Goal: Information Seeking & Learning: Learn about a topic

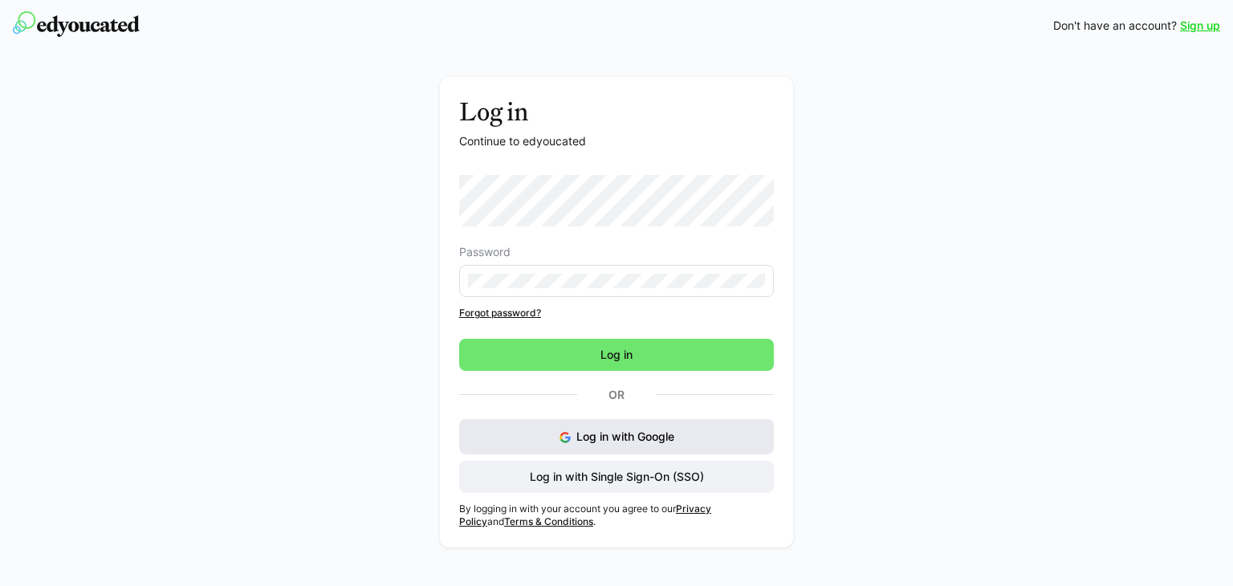
click at [534, 441] on button "Log in with Google" at bounding box center [616, 436] width 315 height 35
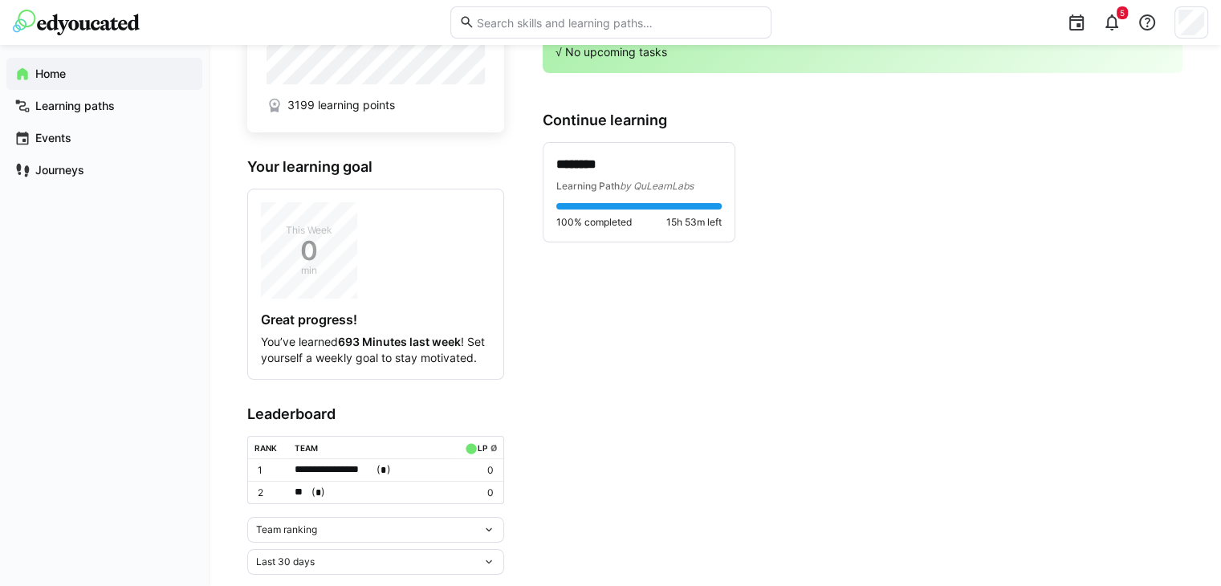
scroll to position [112, 0]
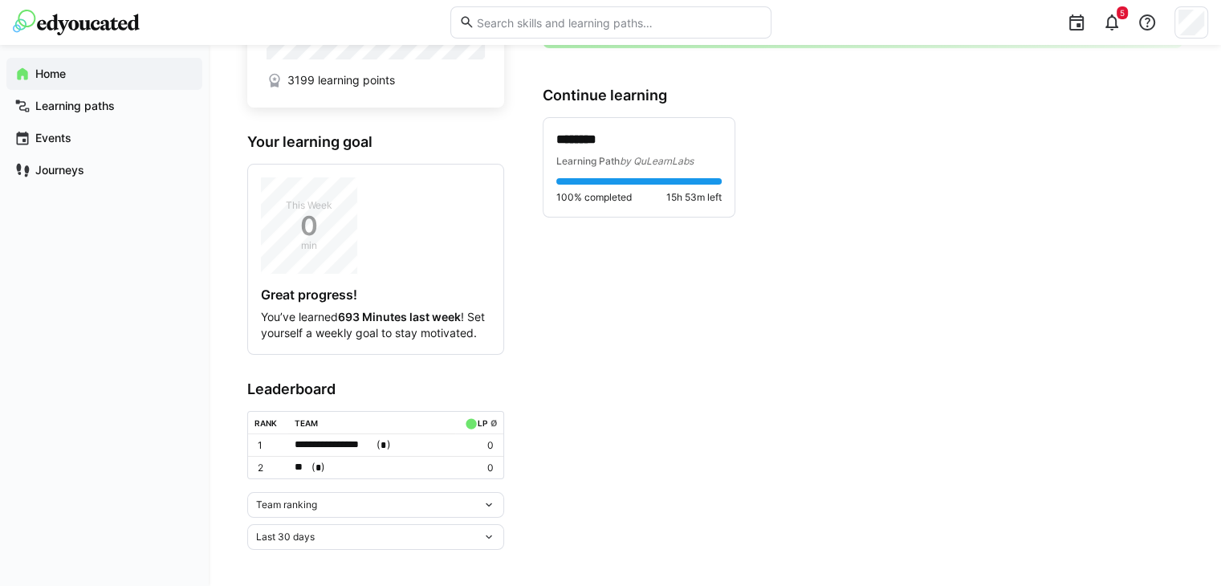
click at [488, 500] on eds-icon at bounding box center [488, 504] width 13 height 13
click at [372, 555] on div "Individual ranking" at bounding box center [376, 561] width 238 height 13
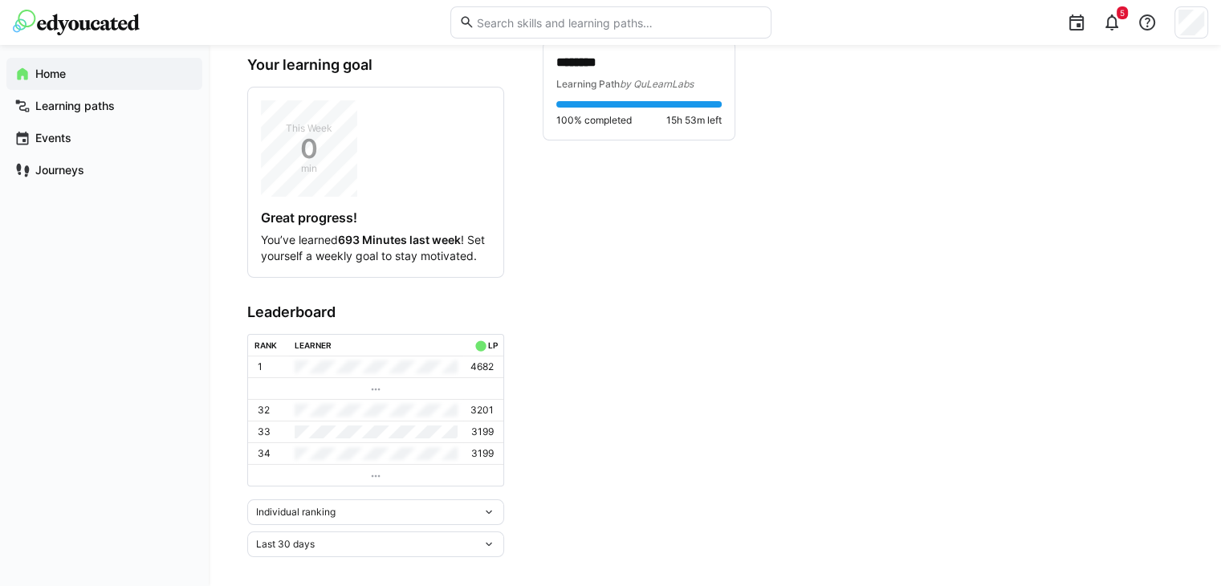
scroll to position [197, 0]
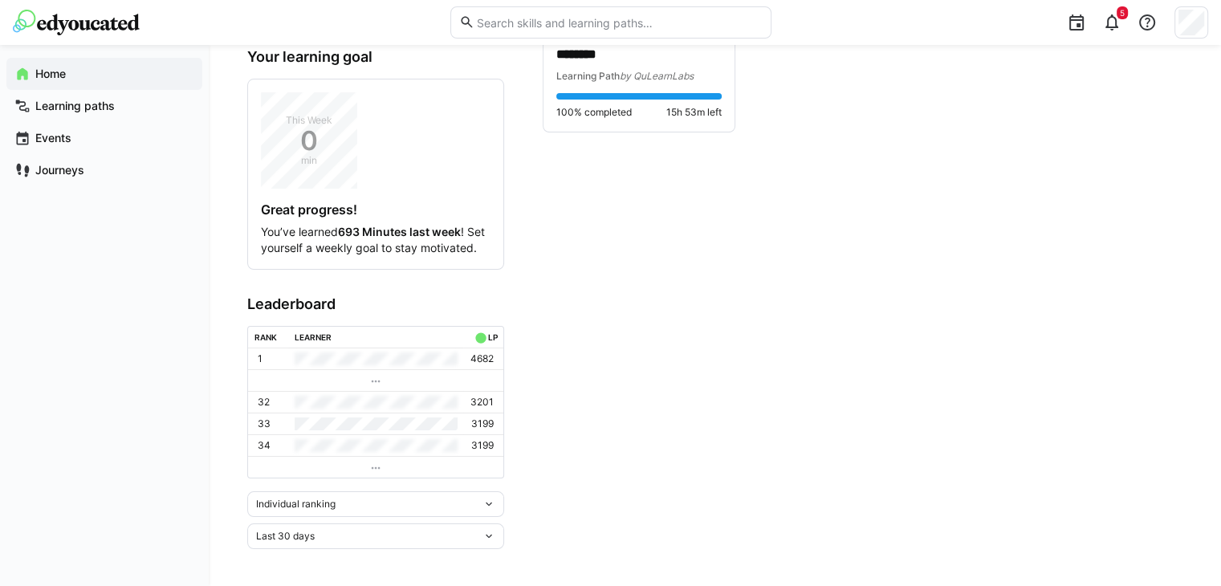
click at [483, 550] on div "3199 learning points Your learning goal This Week 0 min Great progress! You’ve …" at bounding box center [715, 218] width 1012 height 740
click at [481, 531] on div "Last 30 days" at bounding box center [369, 535] width 226 height 11
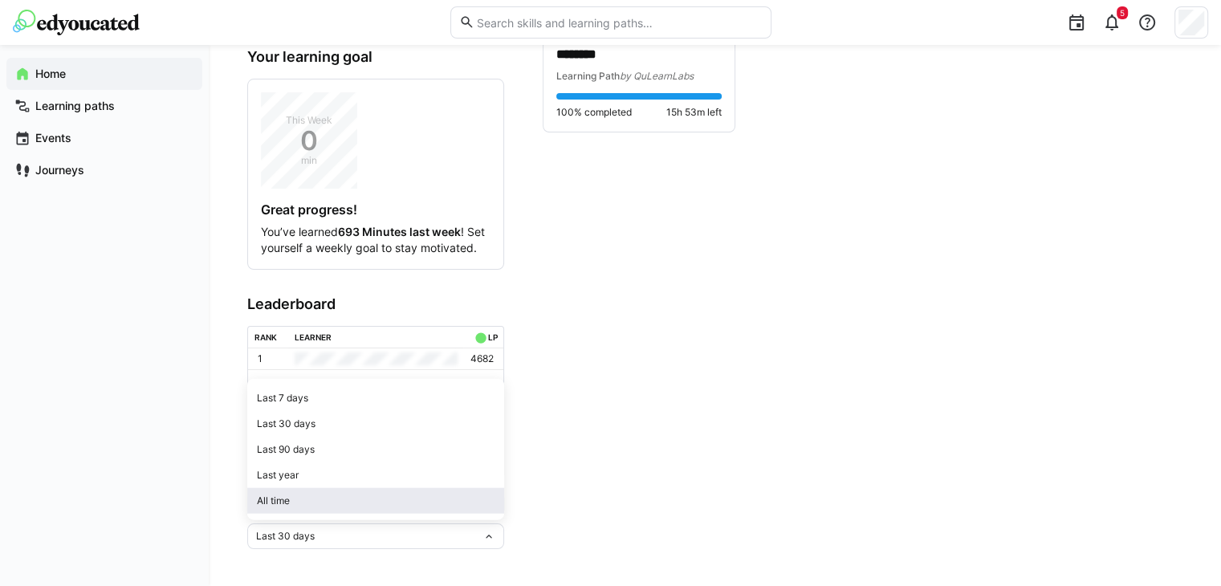
click at [426, 505] on div "All time" at bounding box center [376, 500] width 238 height 13
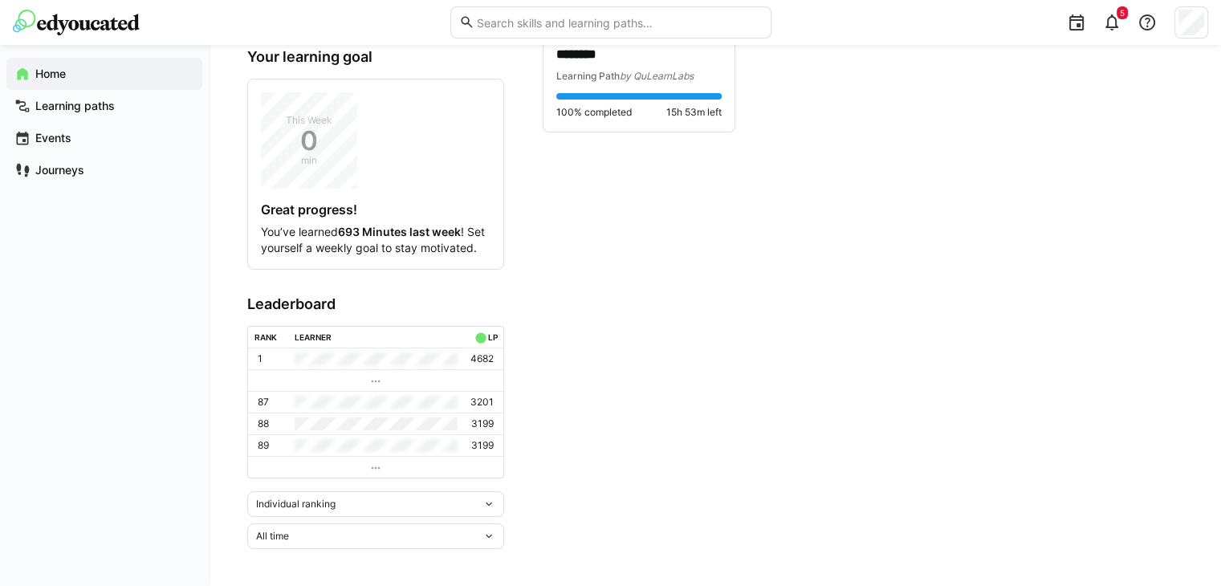
click at [427, 534] on div "All time" at bounding box center [369, 535] width 226 height 11
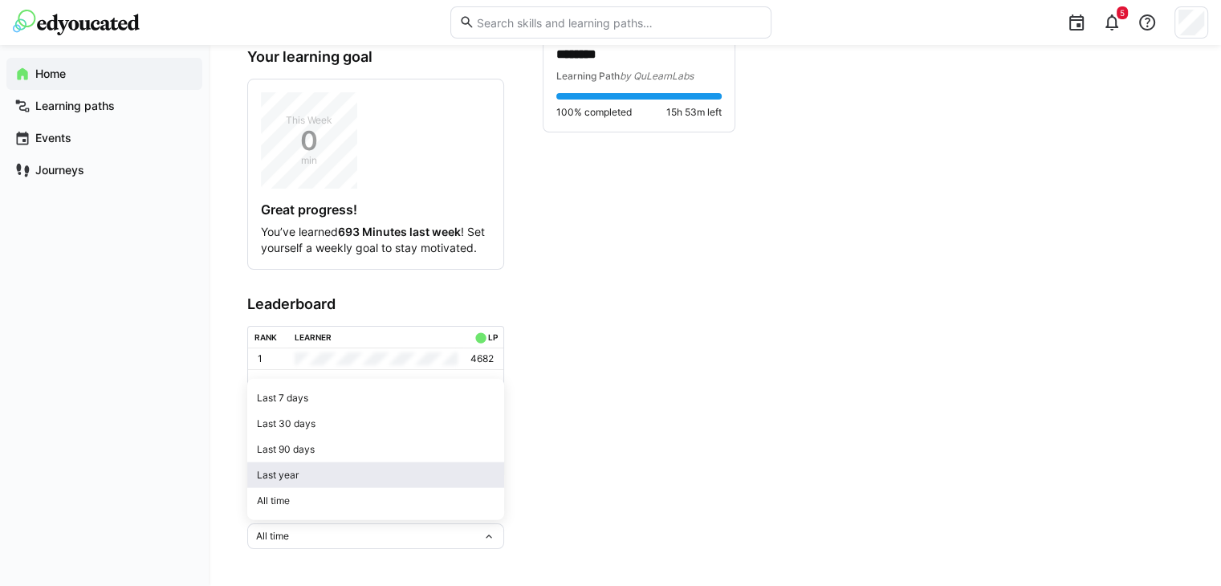
click at [430, 478] on div "Last year" at bounding box center [376, 475] width 238 height 13
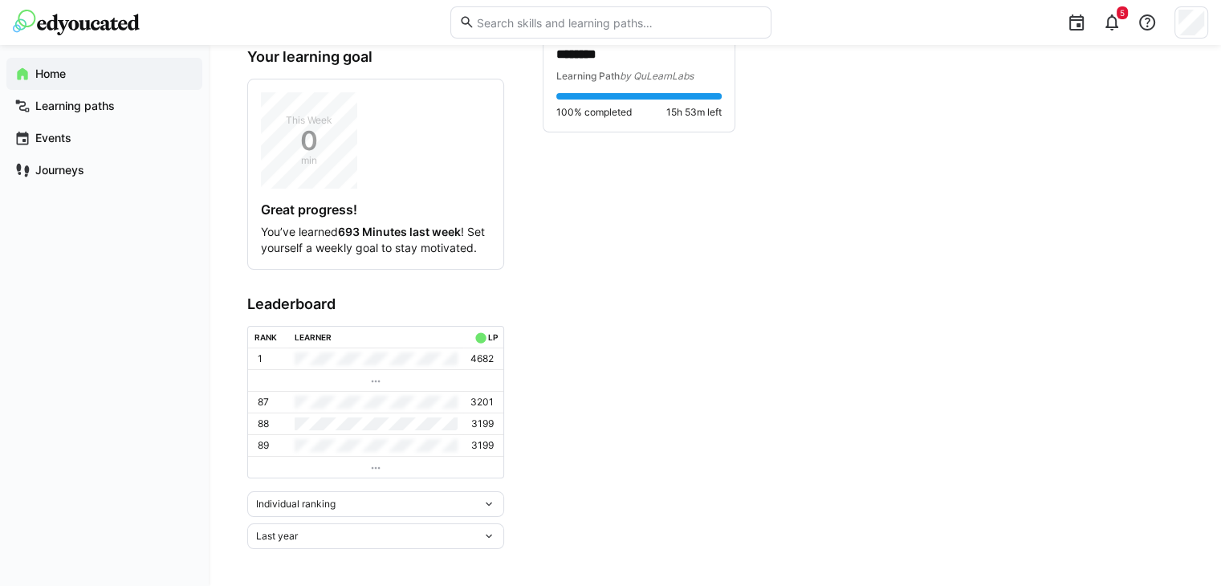
click at [393, 540] on div "Last year" at bounding box center [375, 536] width 257 height 26
click at [440, 449] on div "Last 90 days" at bounding box center [376, 449] width 238 height 13
click at [394, 531] on div "Last 90 days" at bounding box center [369, 535] width 226 height 11
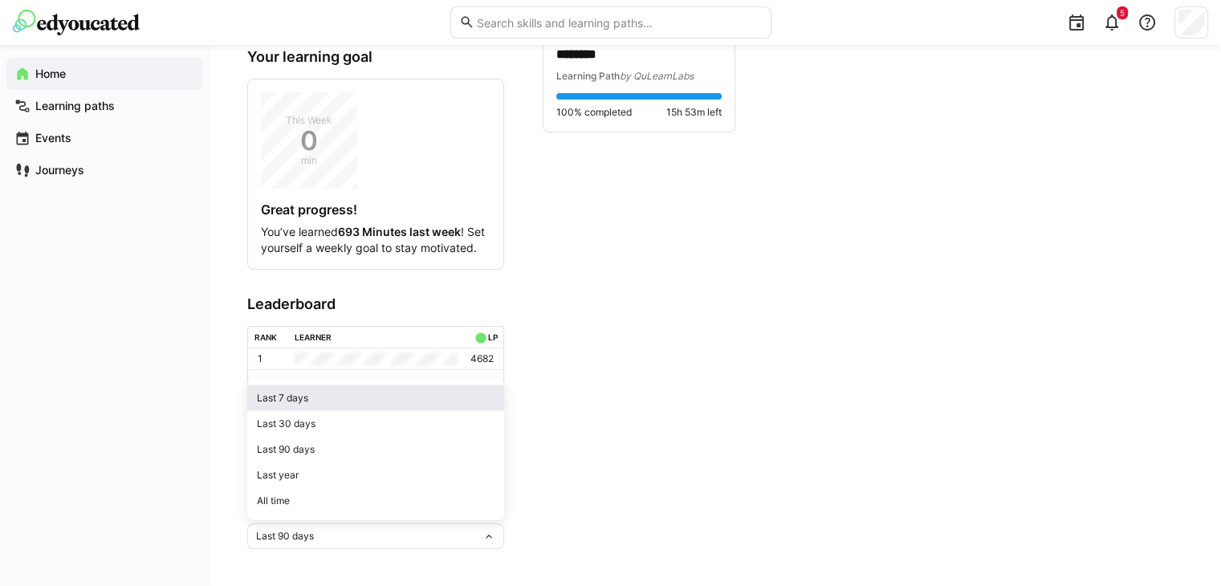
click at [399, 400] on div "Last 7 days" at bounding box center [376, 398] width 238 height 13
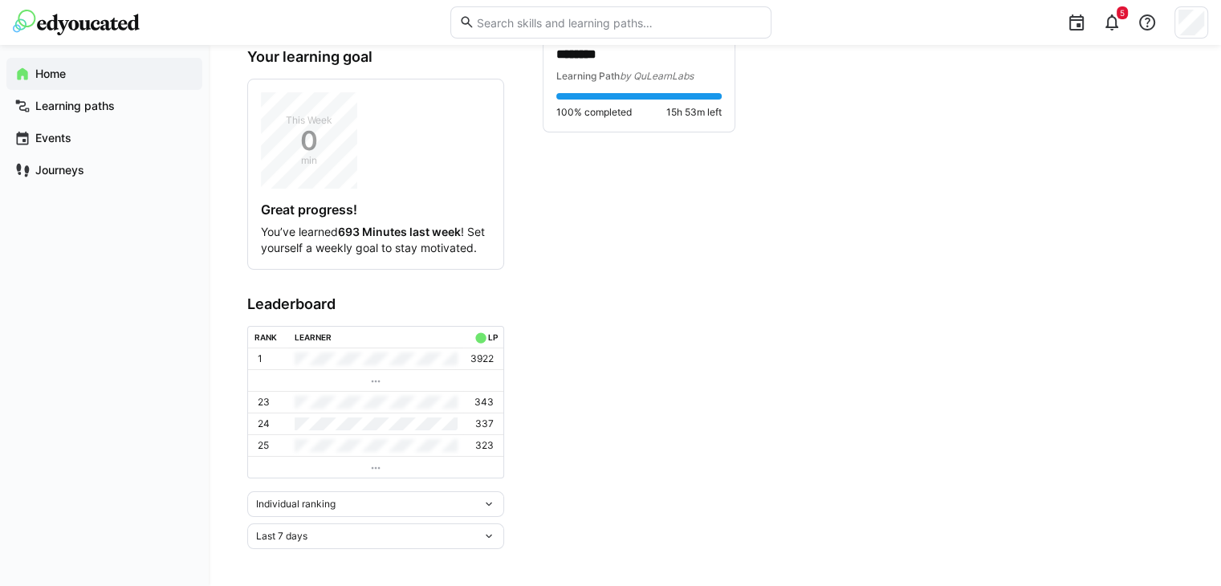
click at [400, 530] on div "Last 7 days" at bounding box center [369, 535] width 226 height 11
click at [363, 429] on div "Last 30 days" at bounding box center [376, 423] width 238 height 13
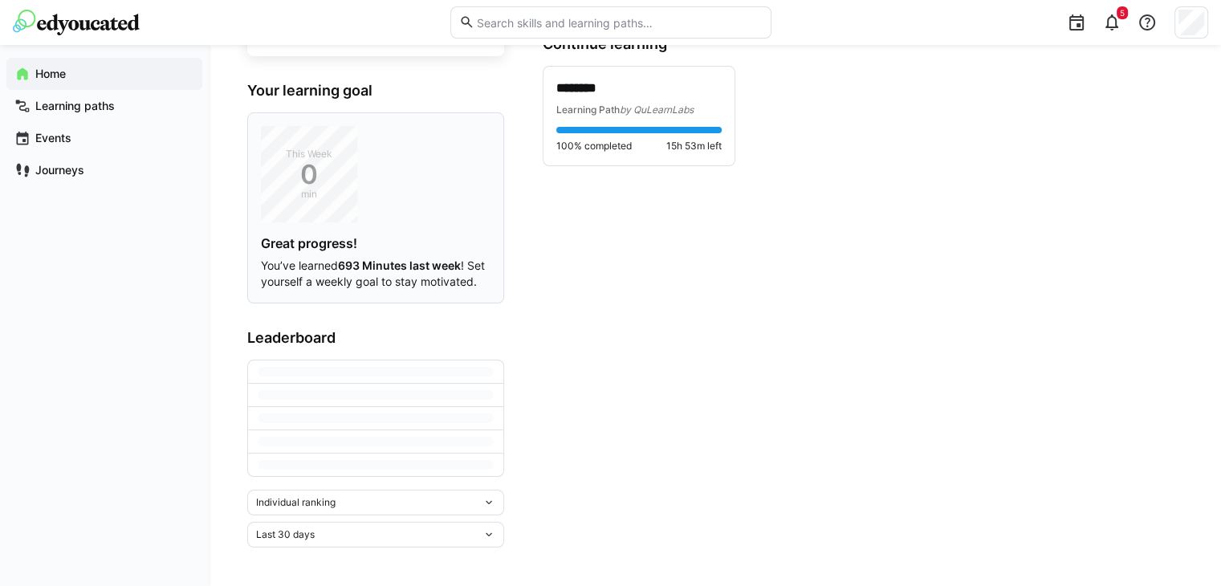
drag, startPoint x: 736, startPoint y: 269, endPoint x: 335, endPoint y: 168, distance: 413.8
click at [335, 168] on app-home-component "3199 learning points Your learning goal This Week 0 min Great progress! You’ve …" at bounding box center [714, 236] width 935 height 623
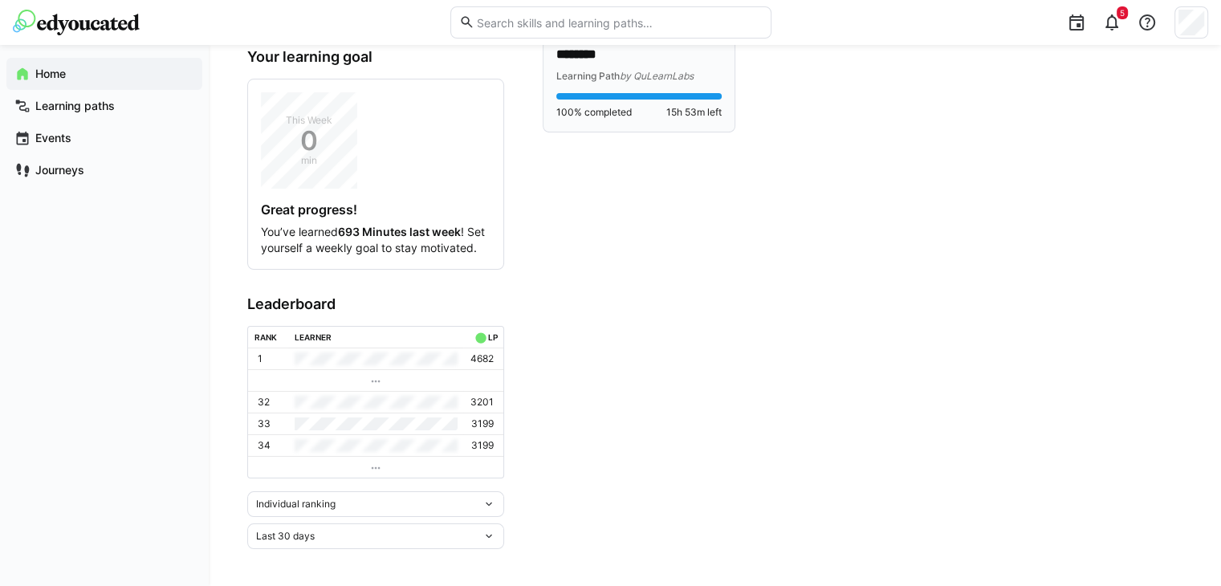
click at [610, 95] on div at bounding box center [638, 96] width 165 height 6
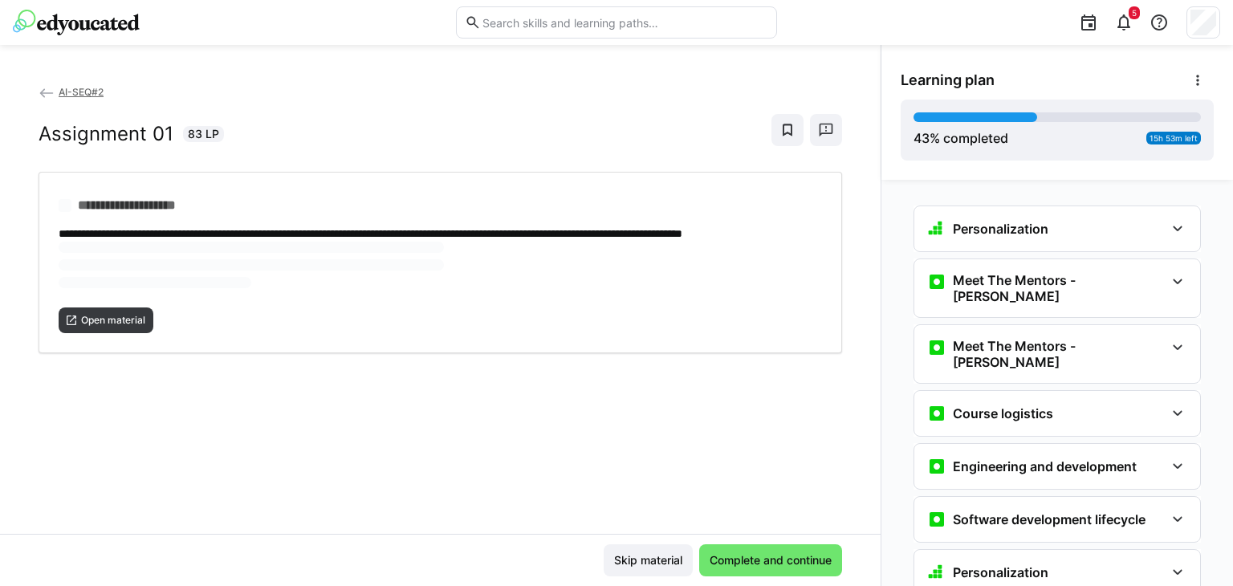
scroll to position [1274, 0]
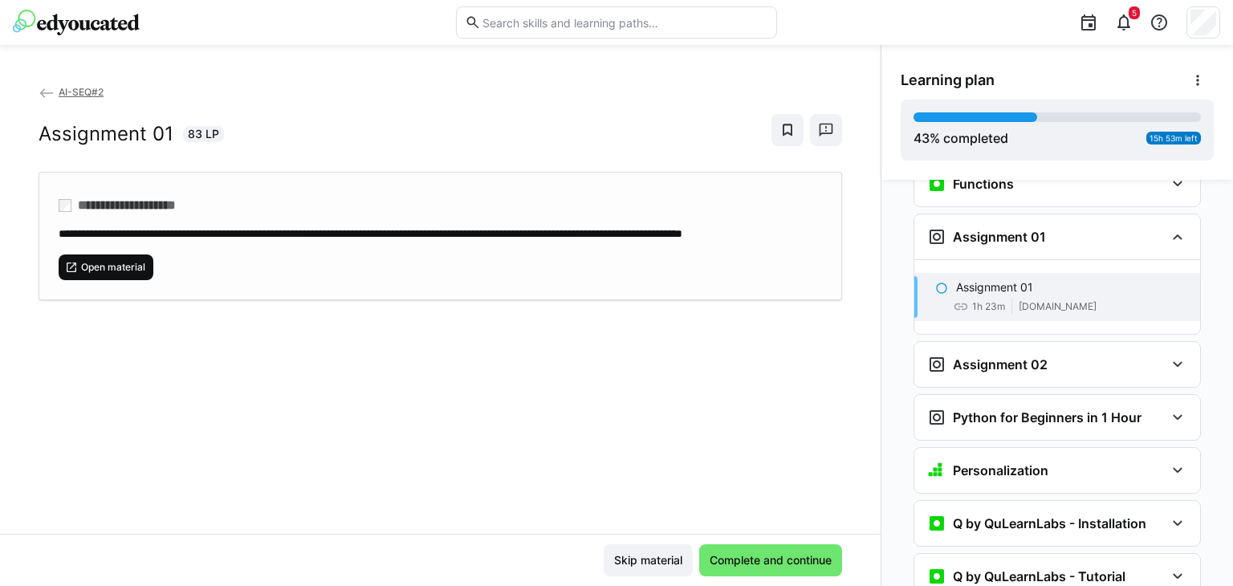
click at [87, 280] on span "Open material" at bounding box center [106, 267] width 95 height 26
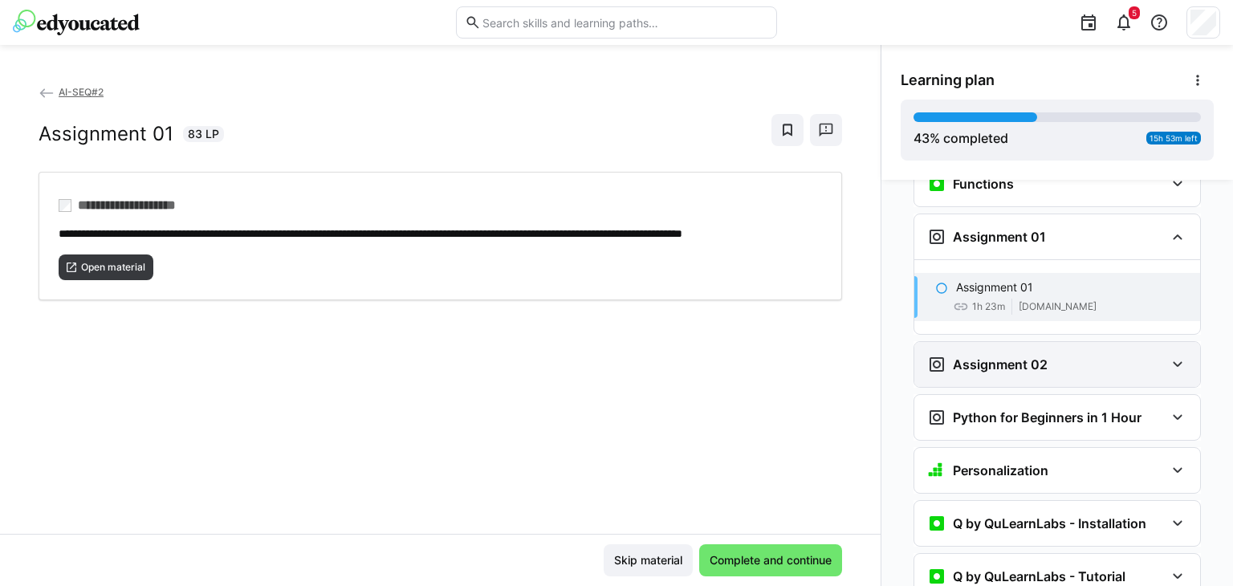
click at [954, 356] on h3 "Assignment 02" at bounding box center [1000, 364] width 95 height 16
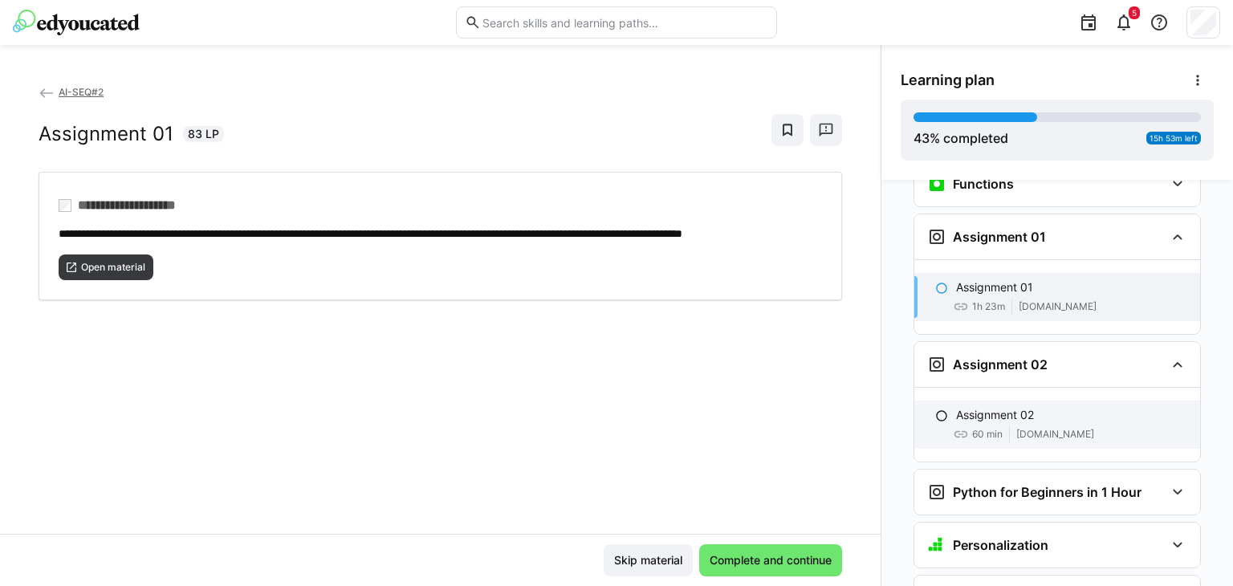
click at [957, 407] on p "Assignment 02" at bounding box center [995, 415] width 78 height 16
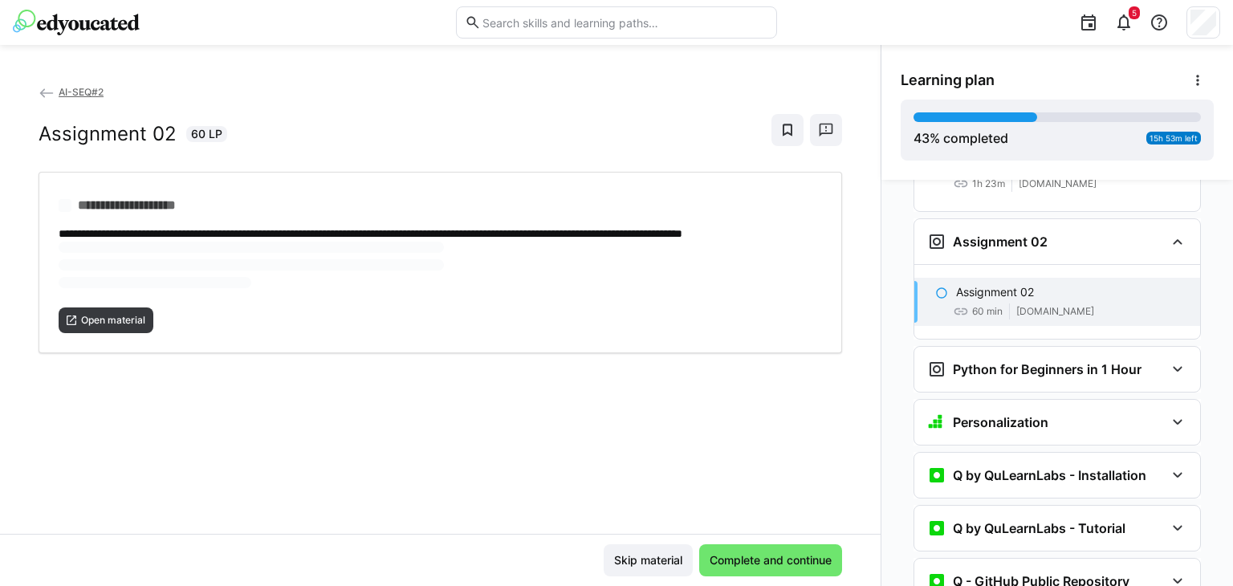
scroll to position [1402, 0]
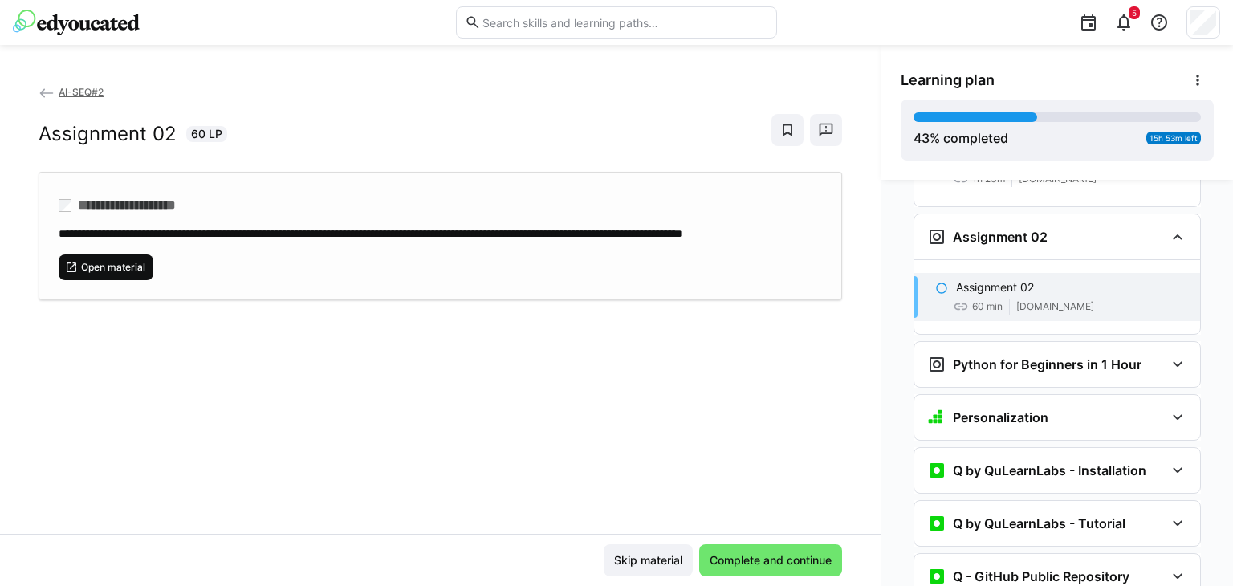
click at [114, 280] on span "Open material" at bounding box center [106, 267] width 95 height 26
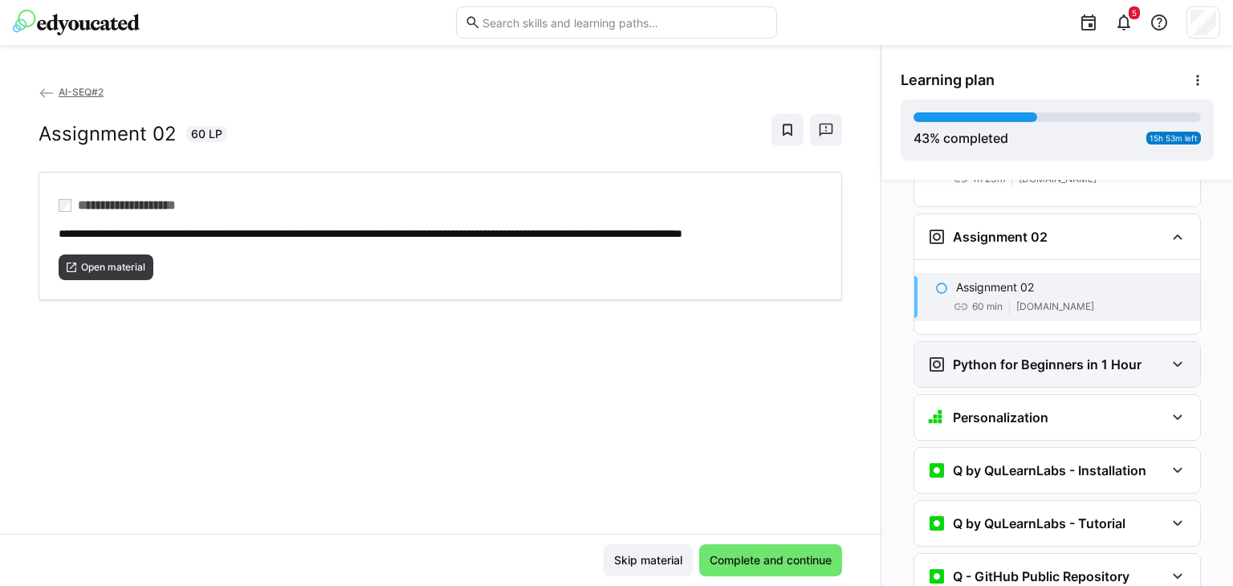
click at [1168, 355] on eds-icon at bounding box center [1177, 364] width 19 height 19
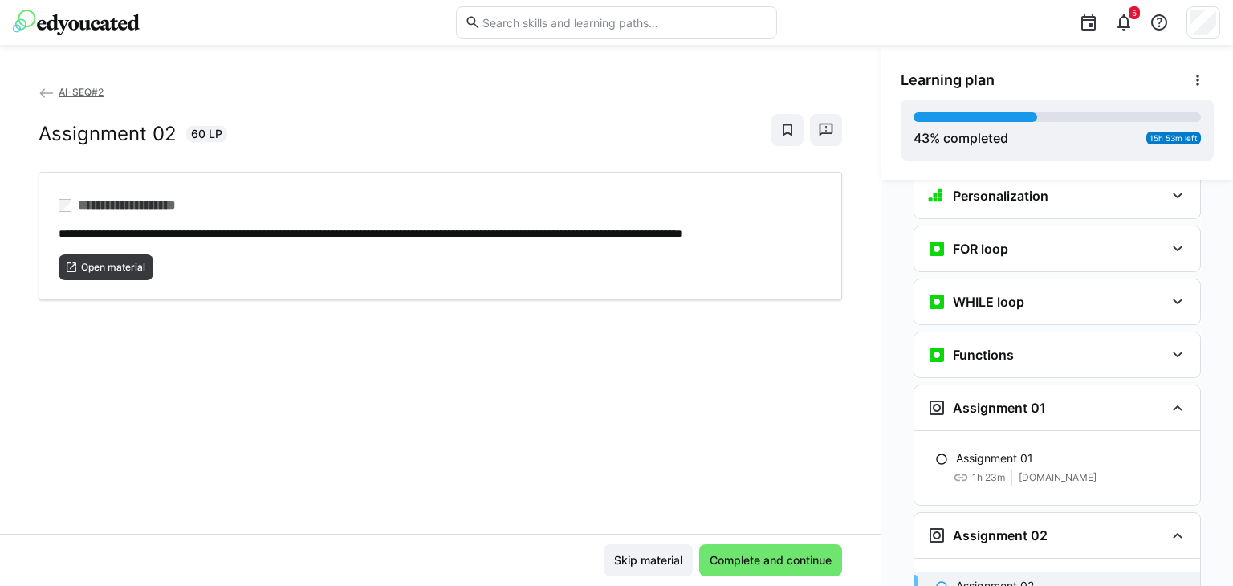
scroll to position [1075, 0]
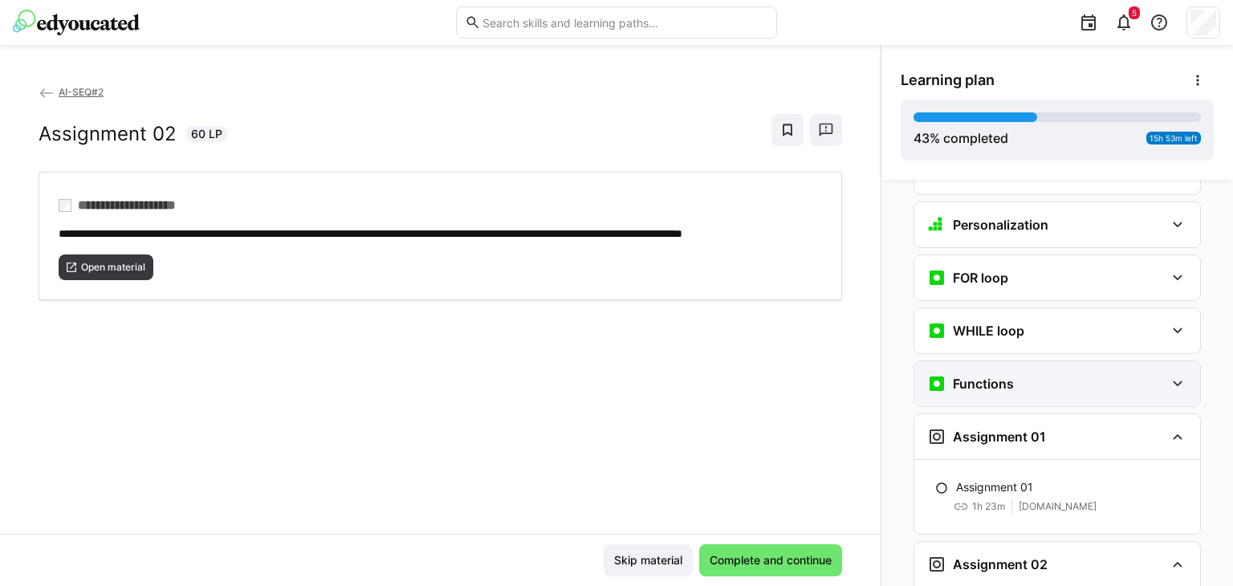
click at [1145, 374] on div "Functions" at bounding box center [1046, 383] width 238 height 19
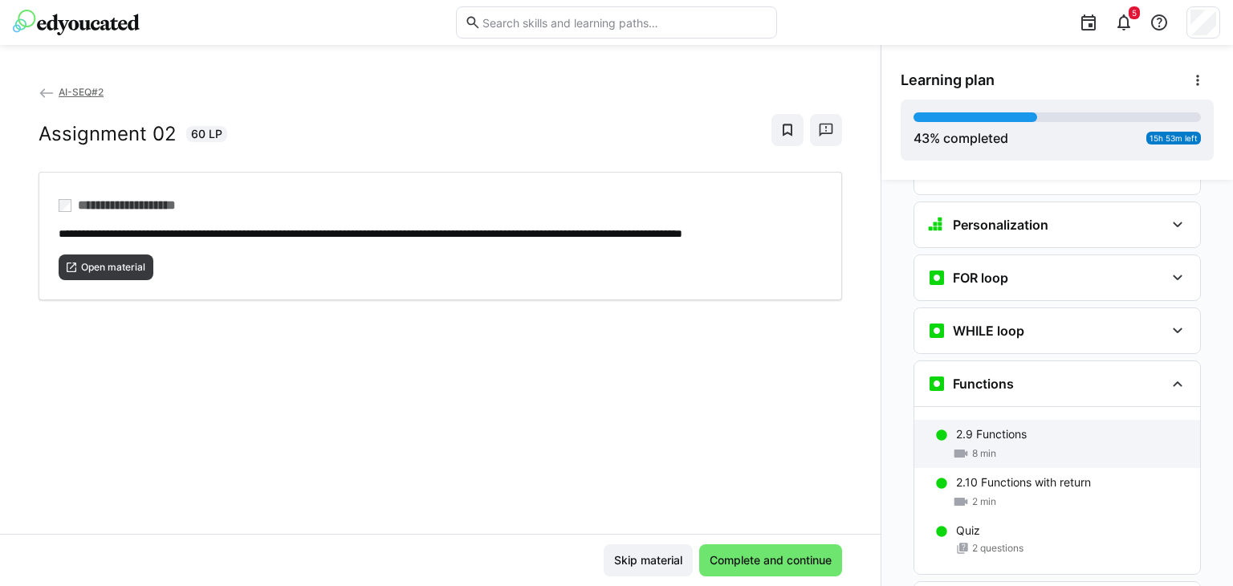
click at [1027, 426] on div "2.9 Functions" at bounding box center [1071, 434] width 231 height 16
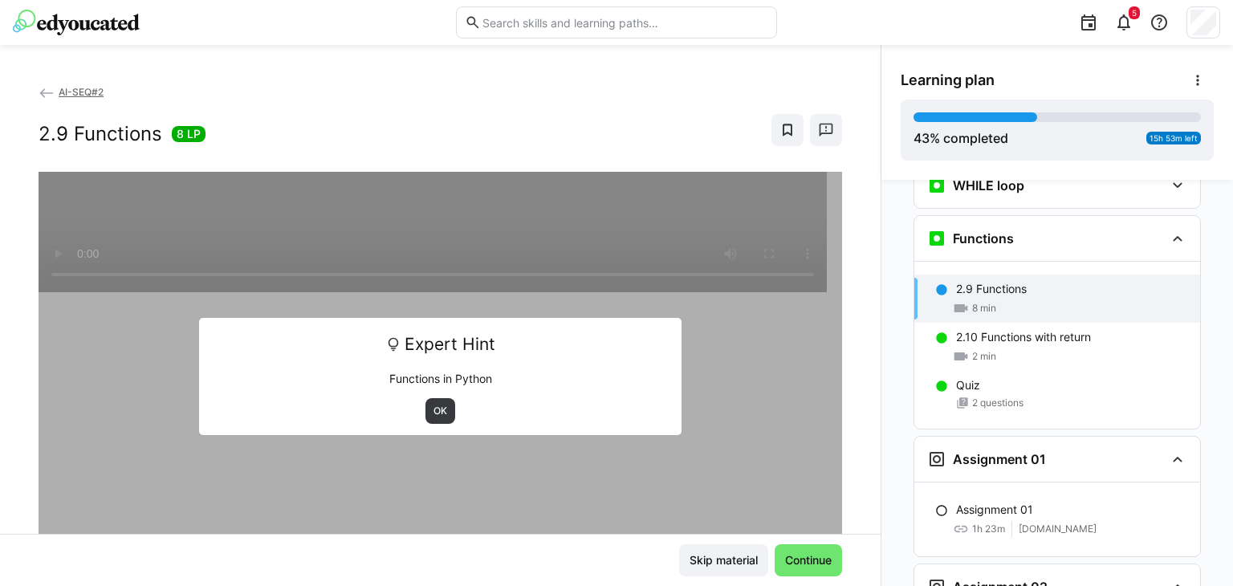
scroll to position [1222, 0]
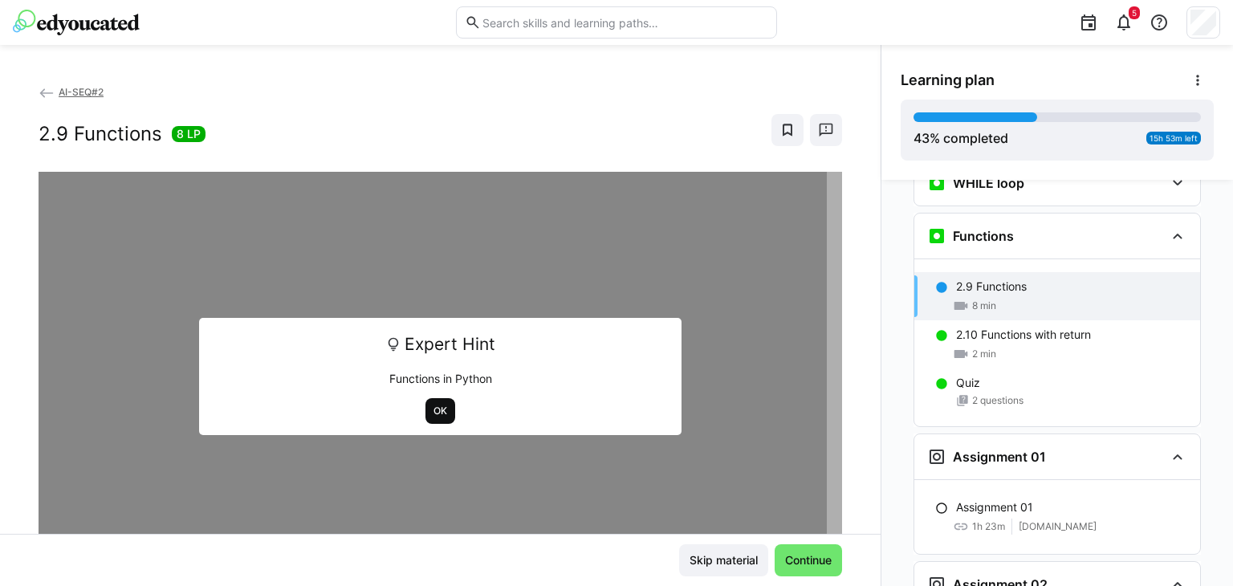
click at [438, 421] on span "OK" at bounding box center [440, 411] width 30 height 26
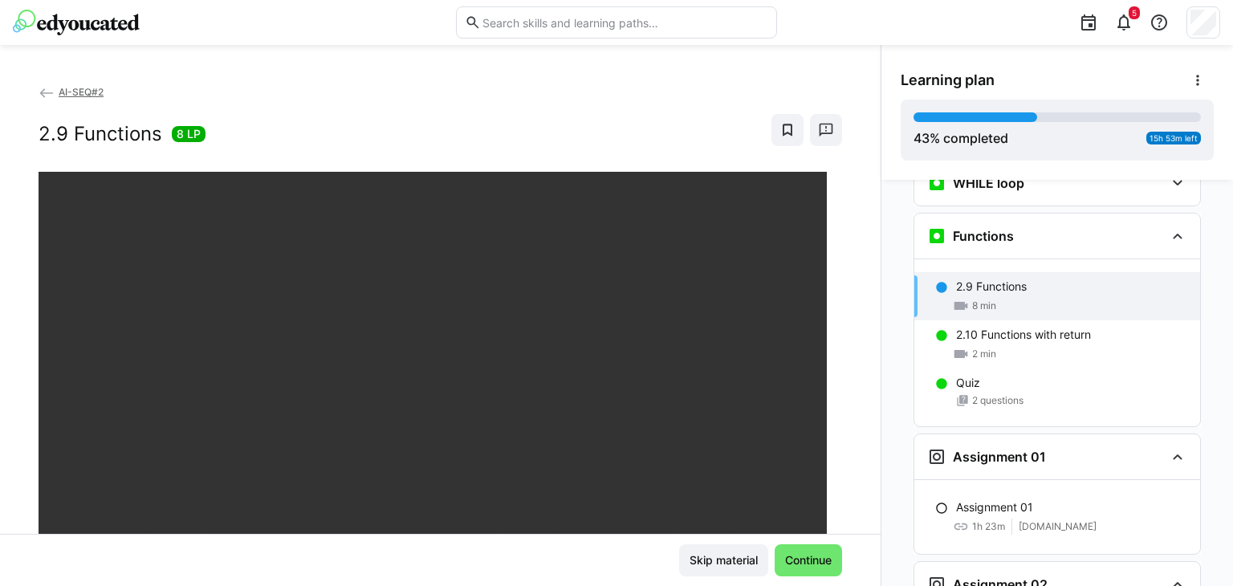
click at [852, 457] on div at bounding box center [842, 465] width 39 height 34
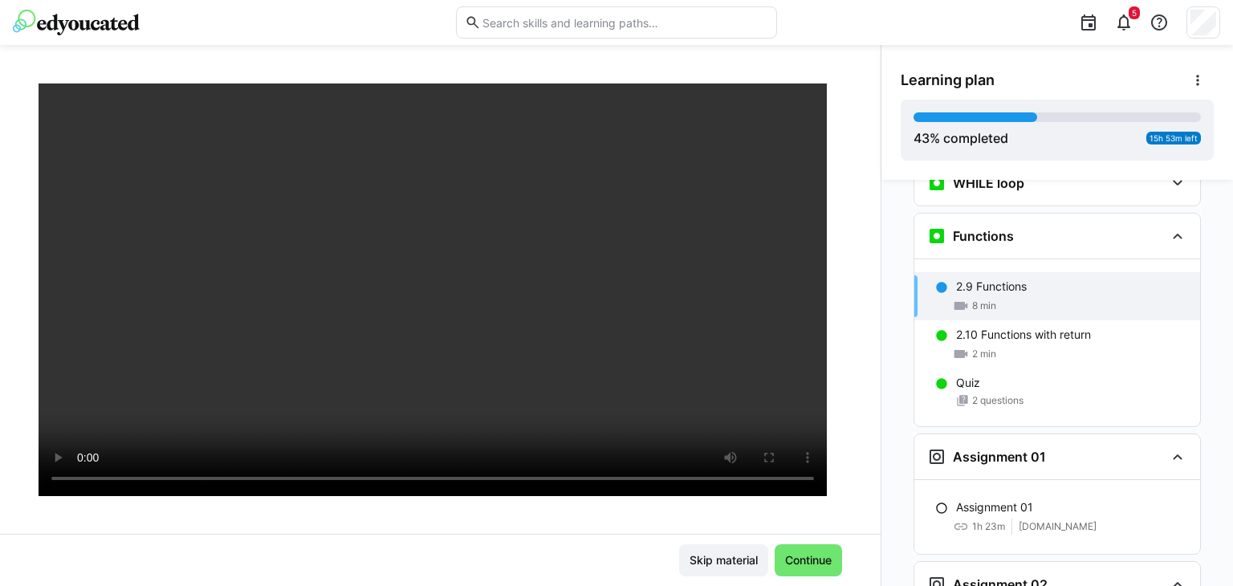
scroll to position [122, 0]
